Goal: Communication & Community: Answer question/provide support

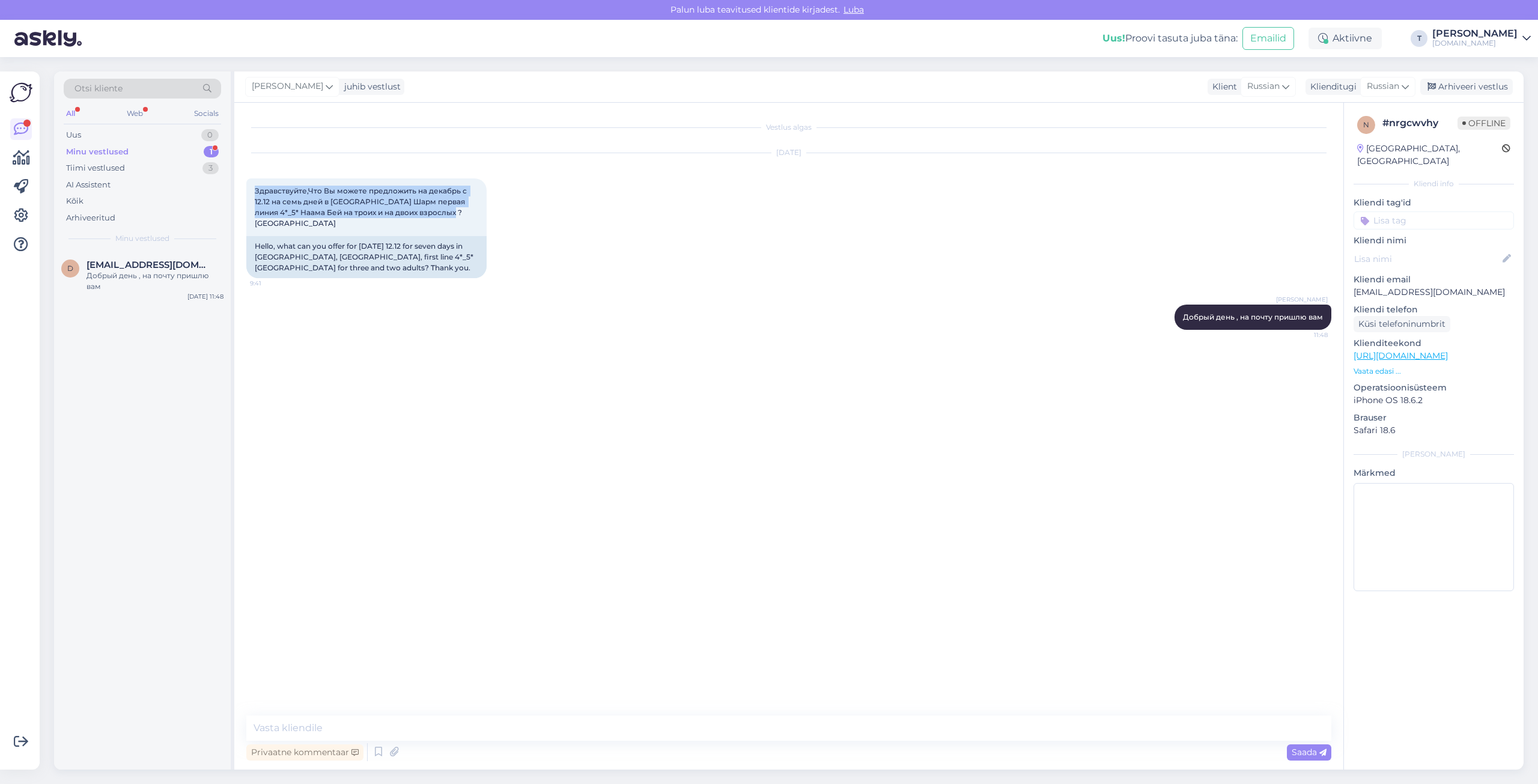
drag, startPoint x: 463, startPoint y: 213, endPoint x: 240, endPoint y: 191, distance: 224.1
click at [240, 191] on div "Vestlus algas [DATE] Здравствуйте,Что Вы можете предложить на декабрь с 12.12 н…" at bounding box center [788, 436] width 1109 height 666
copy span "Здравствуйте,Что Вы можете предложить на декабрь с 12.12 на семь дней в [GEOGRA…"
click at [139, 154] on div "Minu vestlused 1" at bounding box center [141, 152] width 157 height 16
click at [150, 128] on div "Uus 1" at bounding box center [141, 135] width 157 height 16
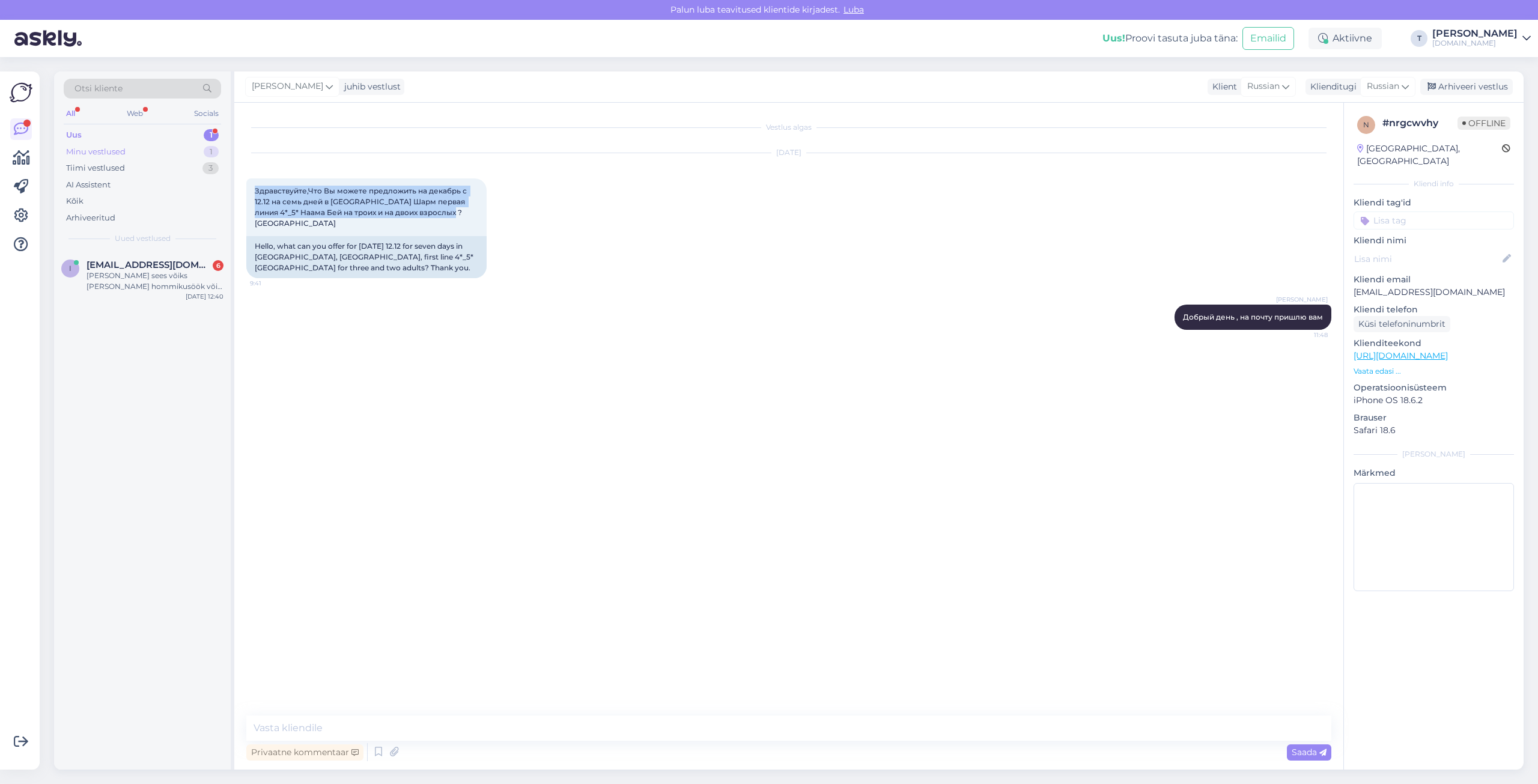
click at [150, 145] on div "Minu vestlused 1" at bounding box center [141, 152] width 157 height 16
click at [1391, 286] on p "[EMAIL_ADDRESS][DOMAIN_NAME]" at bounding box center [1434, 292] width 160 height 12
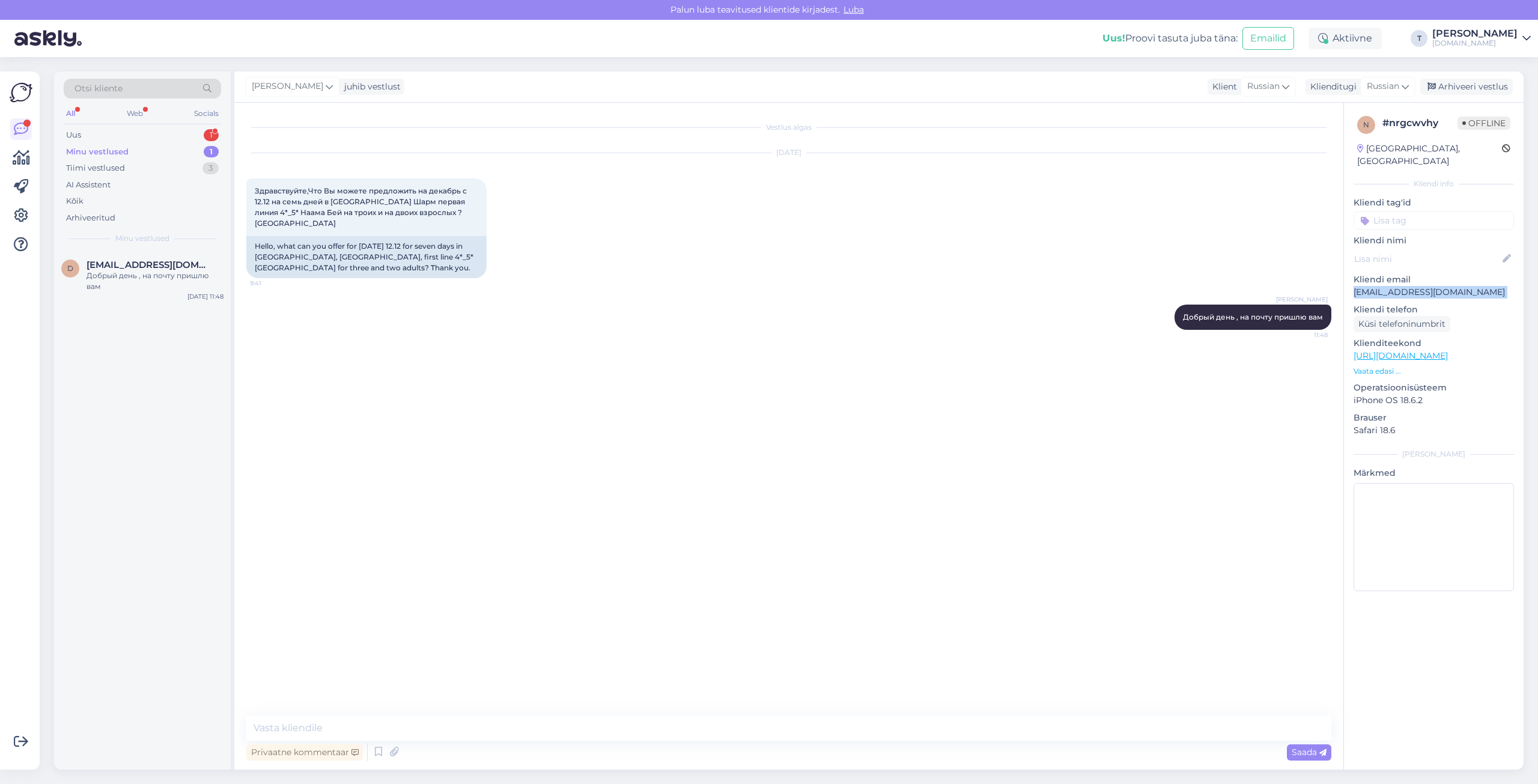
click at [1391, 286] on p "[EMAIL_ADDRESS][DOMAIN_NAME]" at bounding box center [1434, 292] width 160 height 12
copy p "[EMAIL_ADDRESS][DOMAIN_NAME]"
